Goal: Navigation & Orientation: Find specific page/section

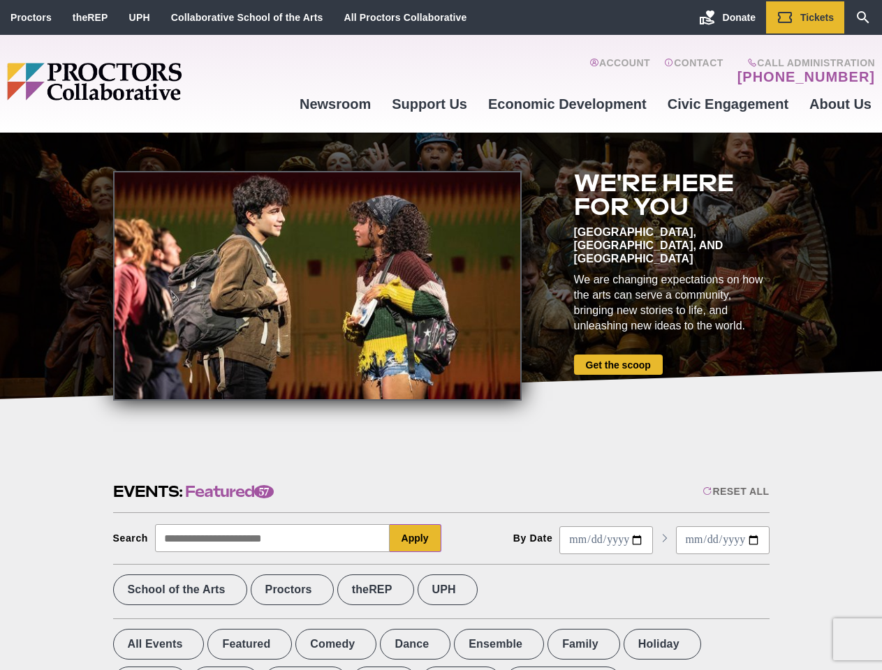
click at [441, 335] on div at bounding box center [317, 286] width 408 height 230
click at [735, 492] on div "Reset All" at bounding box center [735, 491] width 66 height 11
click at [415, 538] on button "Apply" at bounding box center [416, 538] width 52 height 28
